Goal: Task Accomplishment & Management: Manage account settings

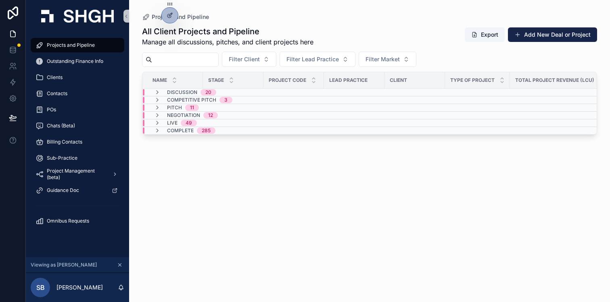
click at [195, 61] on input "scrollable content" at bounding box center [185, 59] width 66 height 11
type input "*********"
click at [235, 92] on div "Discussion 1" at bounding box center [233, 92] width 181 height 6
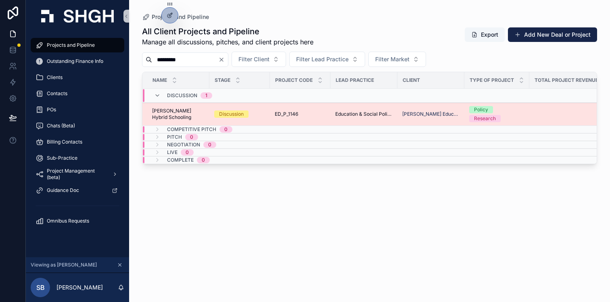
click at [327, 113] on td "ED_P_1146 ED_P_1146" at bounding box center [300, 114] width 61 height 23
click at [311, 114] on div "ED_P_1146 ED_P_1146" at bounding box center [300, 114] width 51 height 6
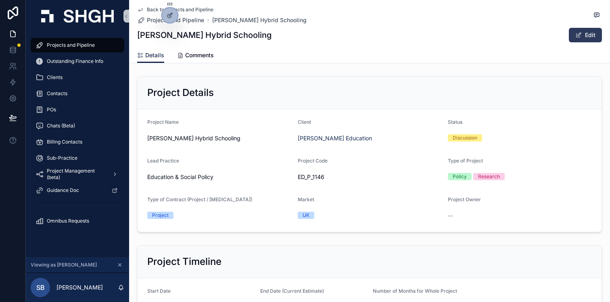
click at [577, 31] on button "Edit" at bounding box center [585, 35] width 33 height 15
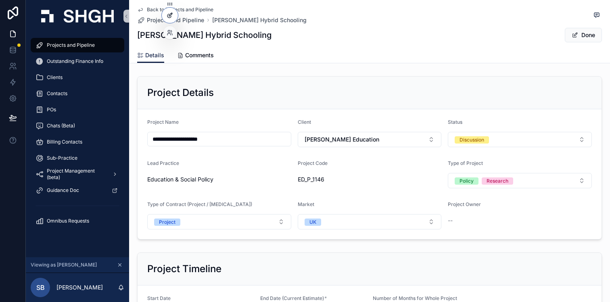
click at [170, 22] on div at bounding box center [170, 15] width 16 height 15
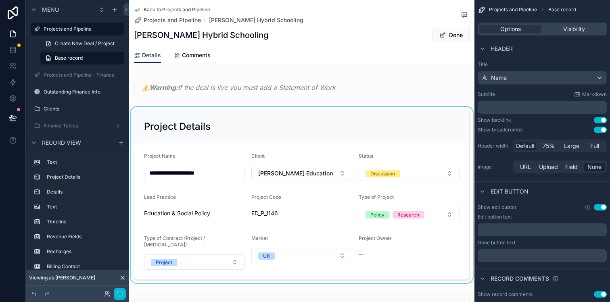
click at [374, 246] on div "scrollable content" at bounding box center [302, 195] width 346 height 176
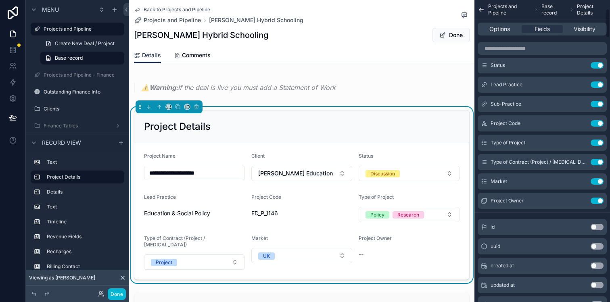
scroll to position [109, 0]
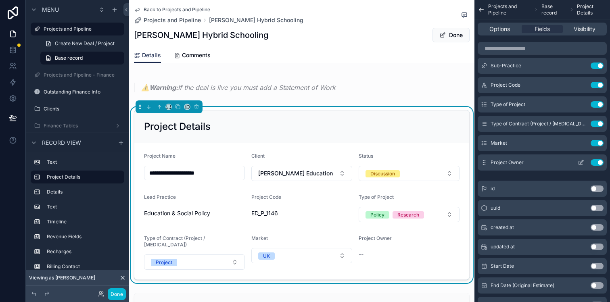
click at [595, 162] on button "Use setting" at bounding box center [597, 162] width 13 height 6
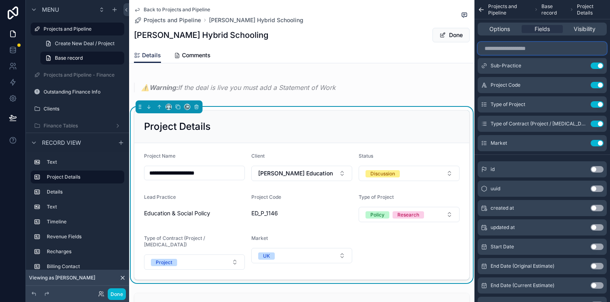
click at [549, 47] on input "scrollable content" at bounding box center [542, 48] width 129 height 13
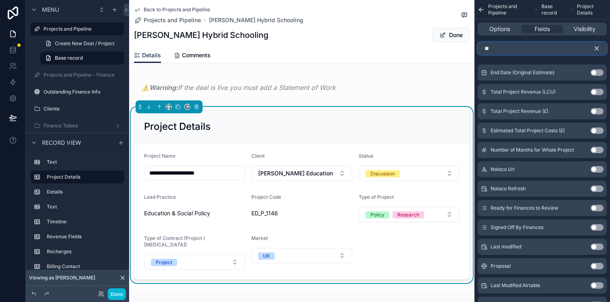
scroll to position [0, 0]
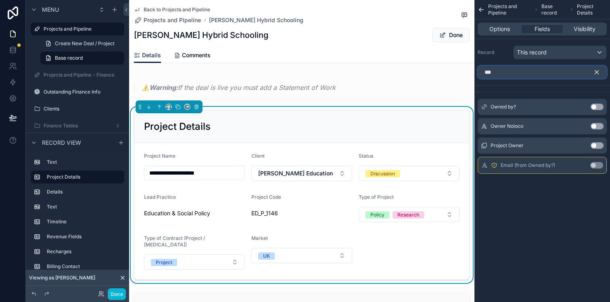
type input "***"
click at [596, 106] on button "Use setting" at bounding box center [597, 107] width 13 height 6
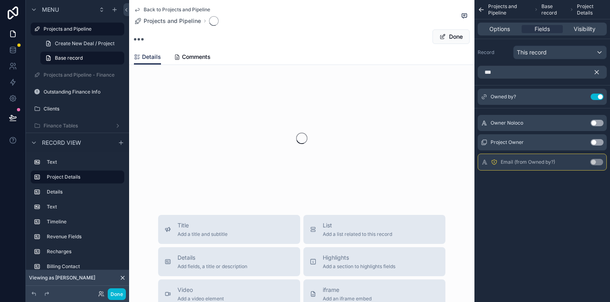
click at [597, 70] on icon "scrollable content" at bounding box center [596, 72] width 7 height 7
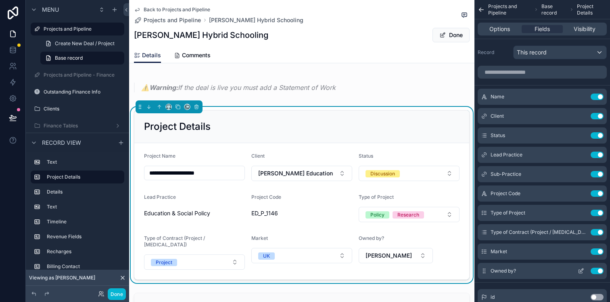
click at [584, 272] on icon "scrollable content" at bounding box center [581, 271] width 6 height 6
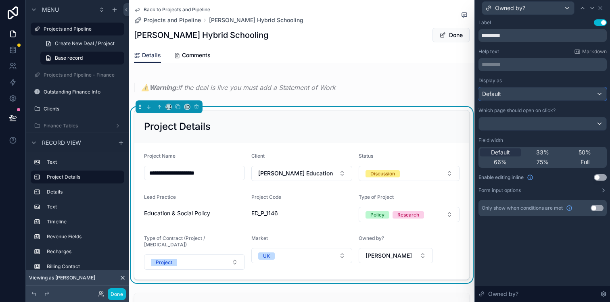
click at [571, 95] on div "Default" at bounding box center [543, 94] width 128 height 13
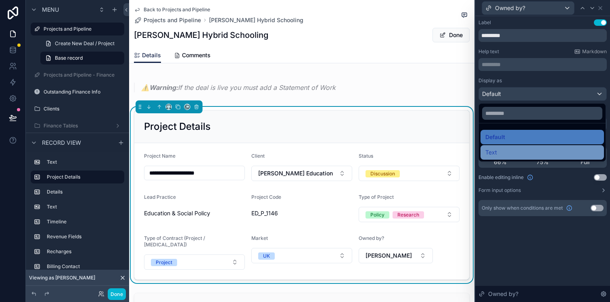
click at [549, 149] on div "Text" at bounding box center [543, 153] width 114 height 10
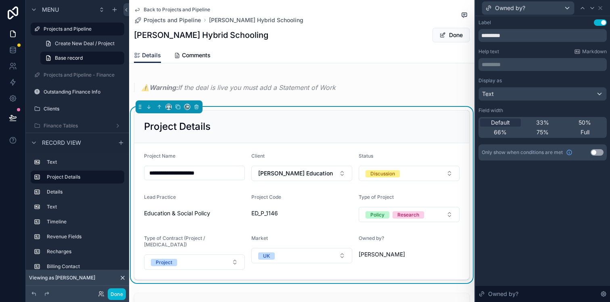
click at [537, 216] on div "Label Use setting ********* Help text Markdown ********* ﻿ Display as Text Fiel…" at bounding box center [543, 159] width 135 height 286
click at [556, 95] on div "Text" at bounding box center [543, 94] width 128 height 13
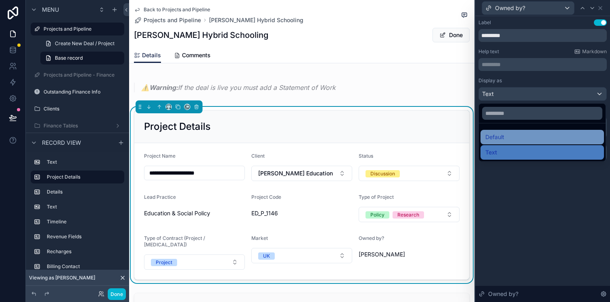
click at [537, 140] on div "Default" at bounding box center [543, 137] width 114 height 10
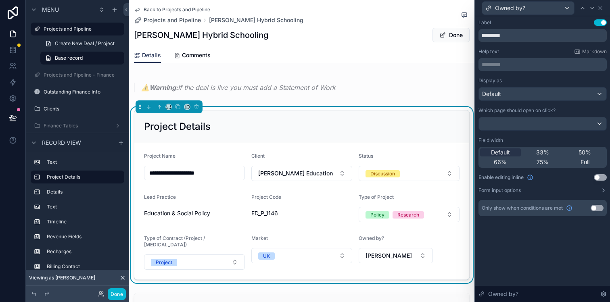
click at [550, 243] on div "Label Use setting ********* Help text Markdown ********* ﻿ Display as Default W…" at bounding box center [543, 159] width 135 height 286
click at [604, 8] on div "Owned by?" at bounding box center [543, 8] width 128 height 16
click at [601, 7] on icon at bounding box center [600, 7] width 3 height 3
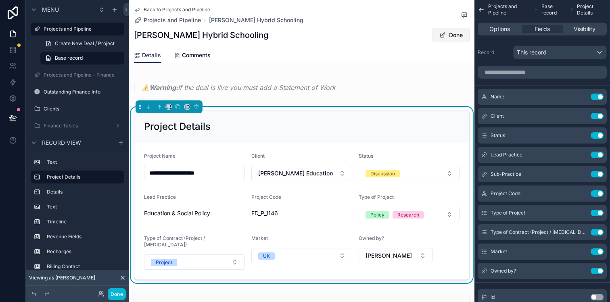
click at [452, 35] on button "Done" at bounding box center [451, 35] width 37 height 15
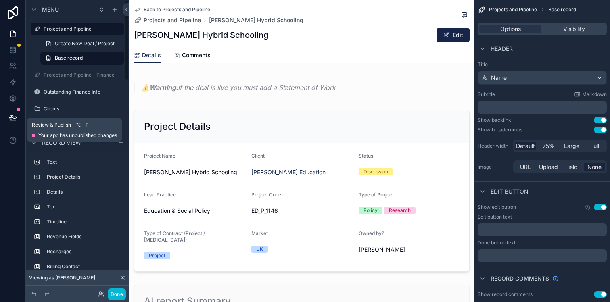
click at [17, 120] on button at bounding box center [13, 118] width 18 height 23
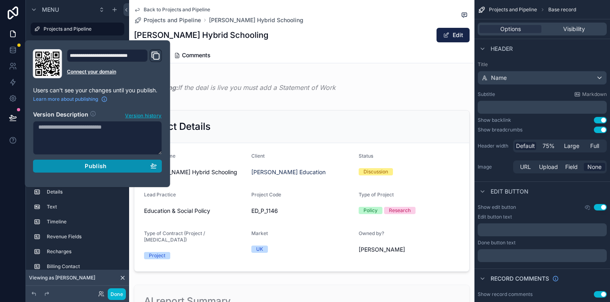
click at [122, 168] on div "Publish" at bounding box center [97, 166] width 119 height 7
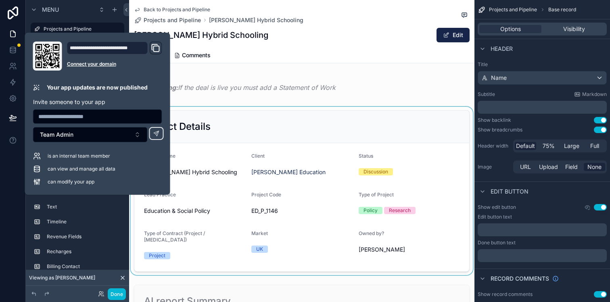
click at [331, 110] on div "scrollable content" at bounding box center [302, 191] width 346 height 168
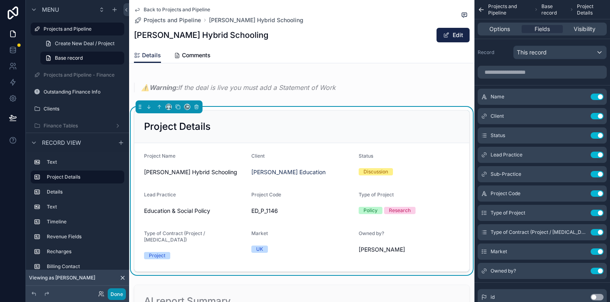
click at [117, 295] on button "Done" at bounding box center [117, 295] width 18 height 12
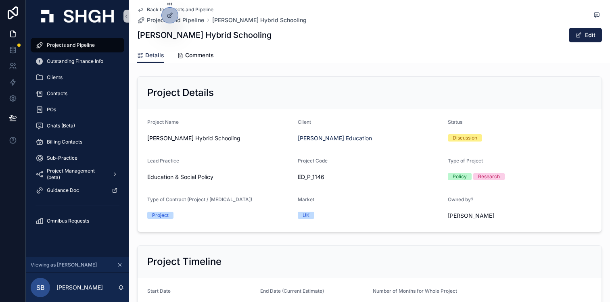
click at [373, 170] on div "Project Code ED_P_1146" at bounding box center [370, 171] width 144 height 26
